Goal: Use online tool/utility: Utilize a website feature to perform a specific function

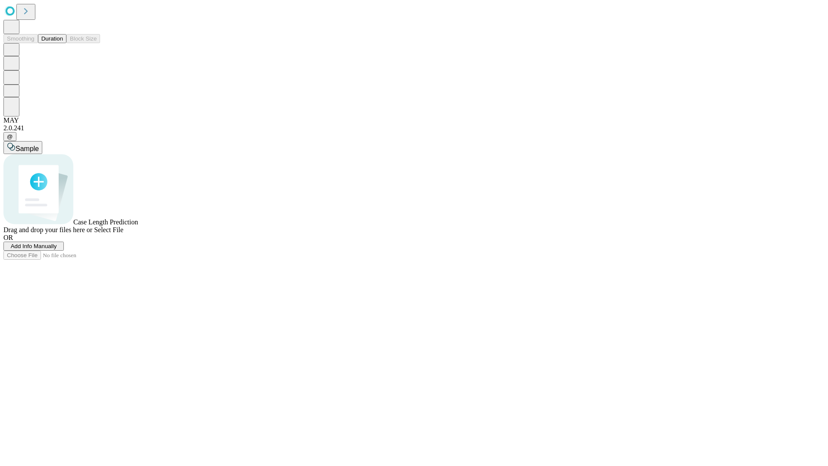
click at [57, 249] on span "Add Info Manually" at bounding box center [34, 246] width 46 height 6
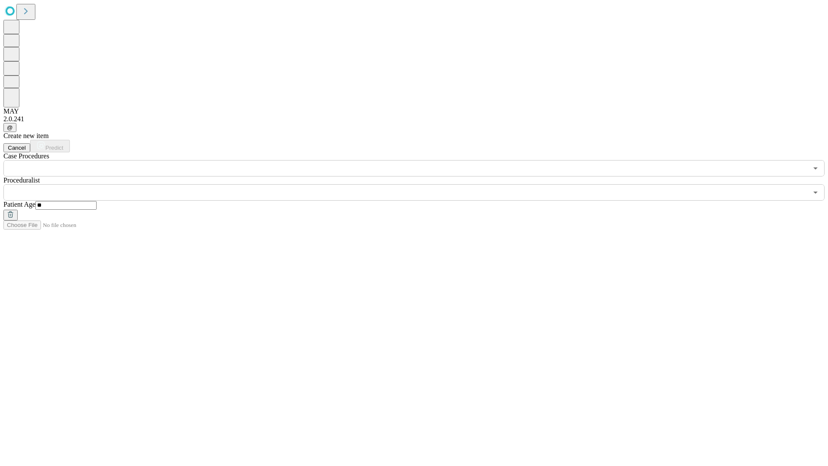
type input "**"
click at [420, 184] on input "text" at bounding box center [405, 192] width 804 height 16
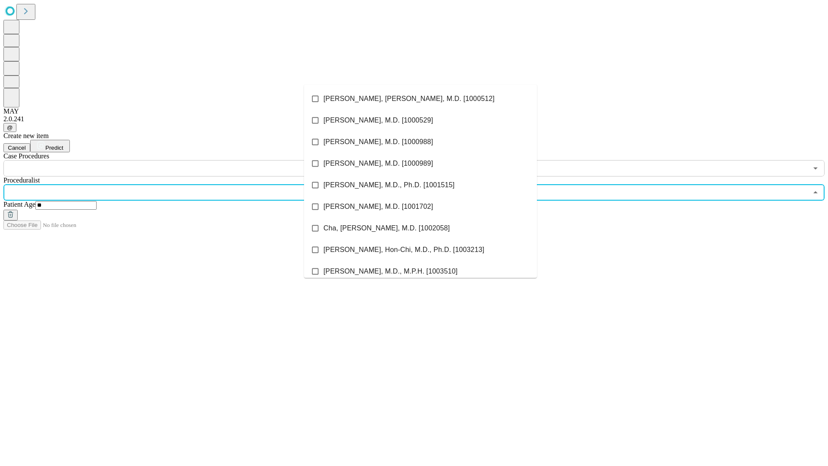
click at [420, 99] on li "[PERSON_NAME], [PERSON_NAME], M.D. [1000512]" at bounding box center [420, 99] width 233 height 22
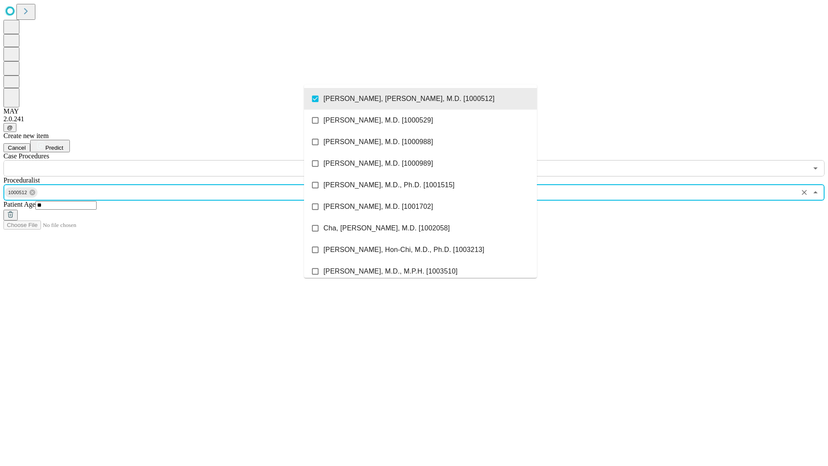
click at [181, 160] on input "text" at bounding box center [405, 168] width 804 height 16
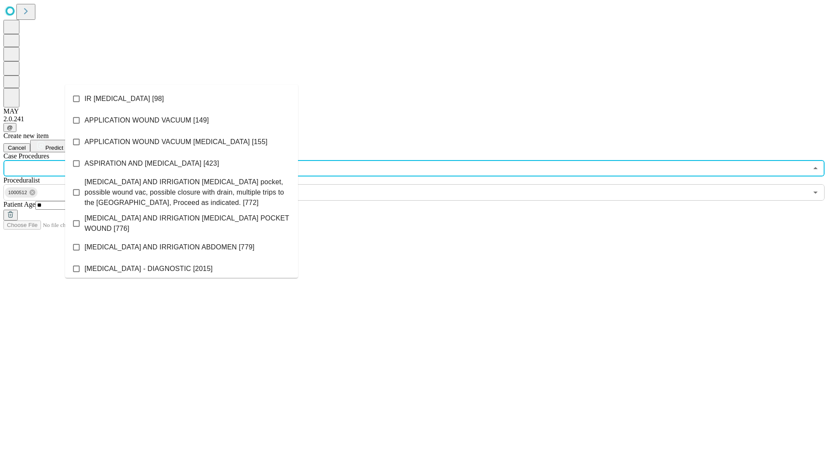
click at [182, 99] on li "IR [MEDICAL_DATA] [98]" at bounding box center [181, 99] width 233 height 22
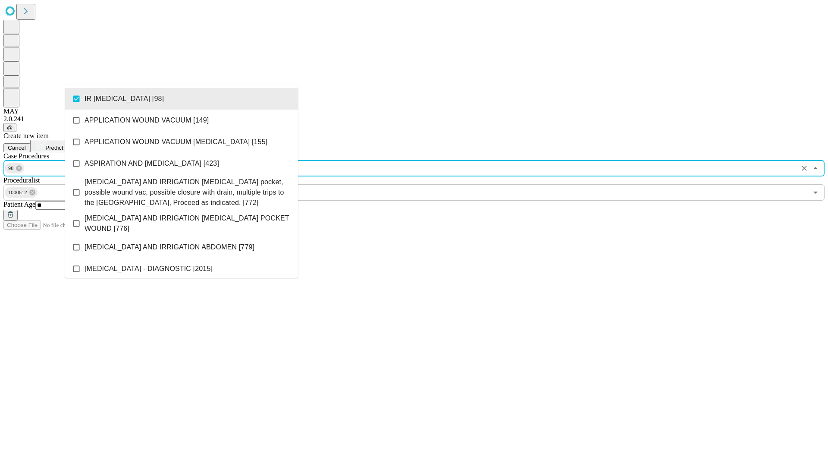
click at [63, 144] on span "Predict" at bounding box center [54, 147] width 18 height 6
